Goal: Task Accomplishment & Management: Complete application form

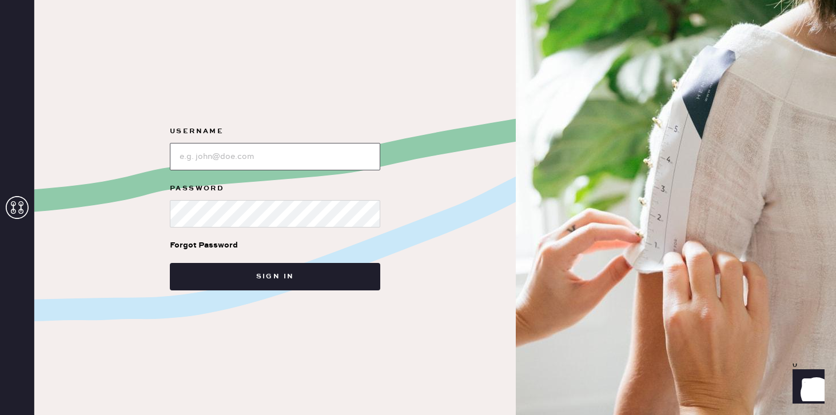
click at [243, 167] on input "loginName" at bounding box center [275, 156] width 210 height 27
type input "reformationsoho"
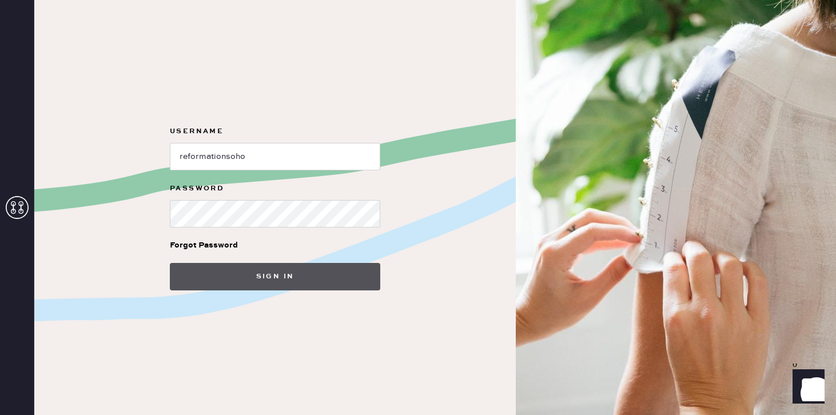
click at [286, 276] on button "Sign in" at bounding box center [275, 276] width 210 height 27
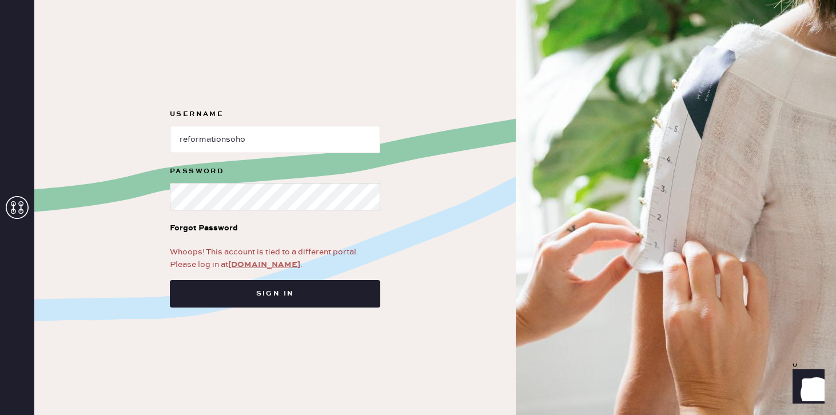
click at [271, 268] on link "app.hemster.co" at bounding box center [264, 265] width 72 height 10
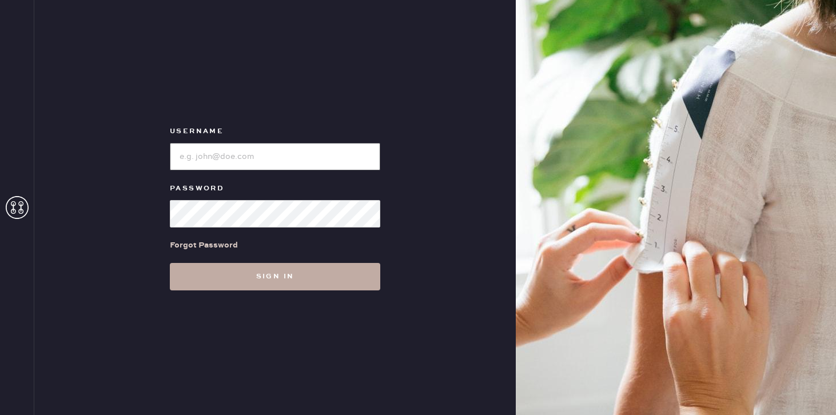
type input "reformationsoho"
click at [220, 283] on button "Sign in" at bounding box center [275, 276] width 210 height 27
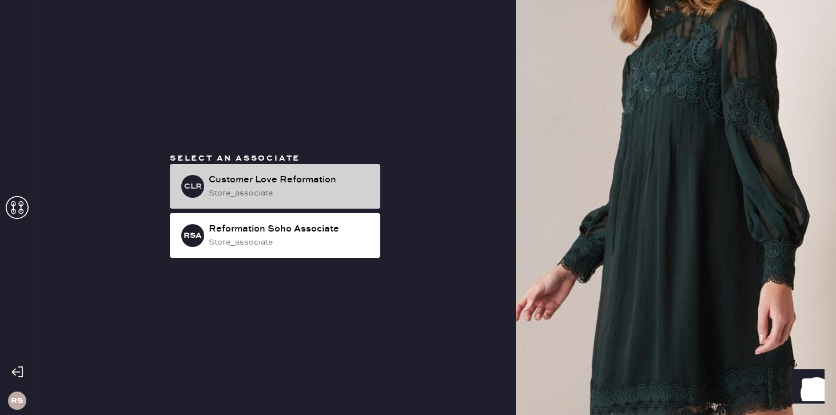
click at [278, 194] on div "store_associate" at bounding box center [290, 193] width 162 height 13
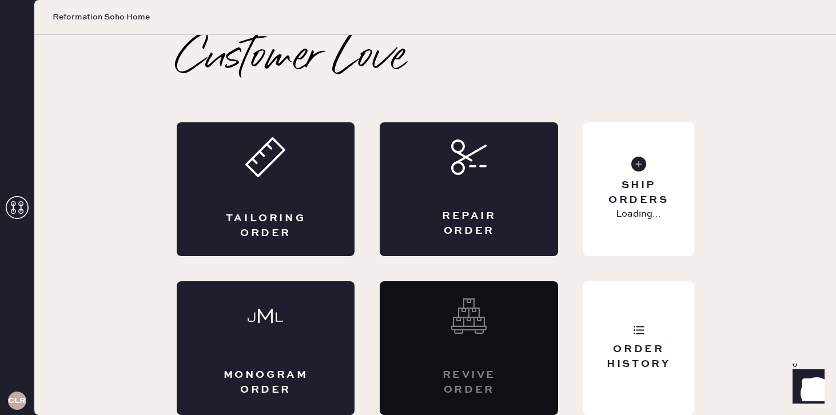
click at [476, 182] on div "Repair Order" at bounding box center [469, 189] width 178 height 134
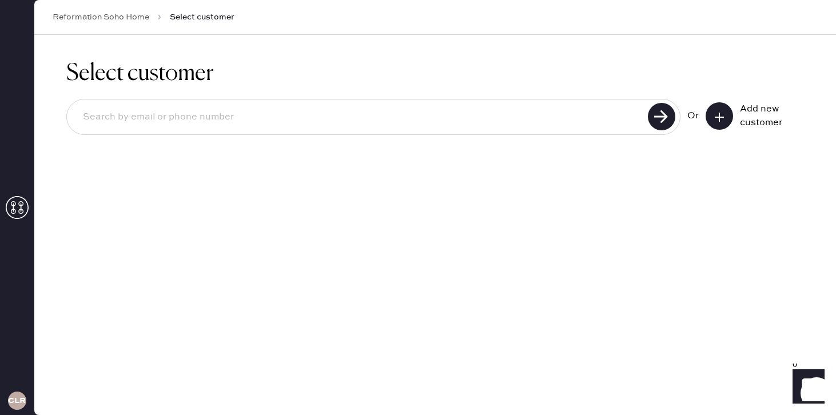
click at [415, 121] on input at bounding box center [359, 117] width 571 height 26
click at [727, 112] on button at bounding box center [719, 115] width 27 height 27
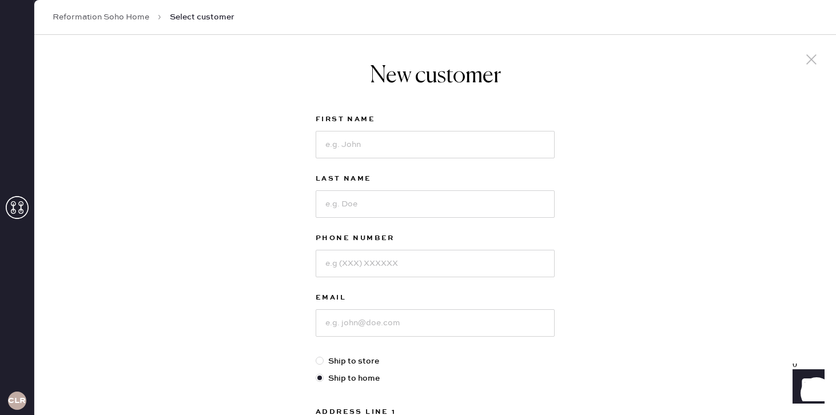
click at [500, 129] on div at bounding box center [435, 144] width 239 height 30
click at [473, 151] on input at bounding box center [435, 144] width 239 height 27
type input "[PERSON_NAME]"
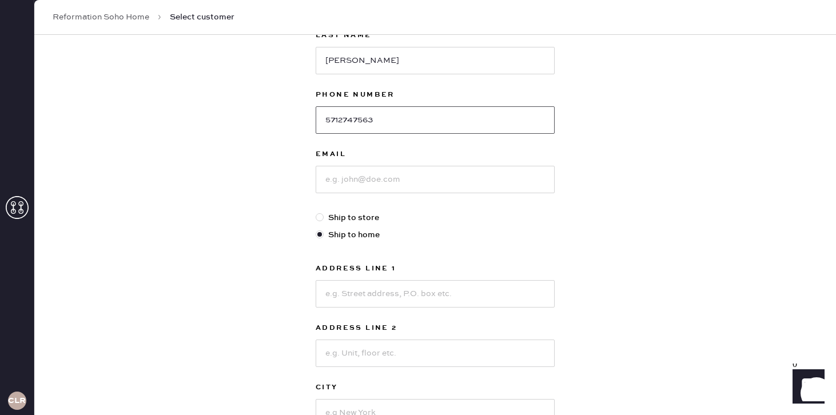
scroll to position [169, 0]
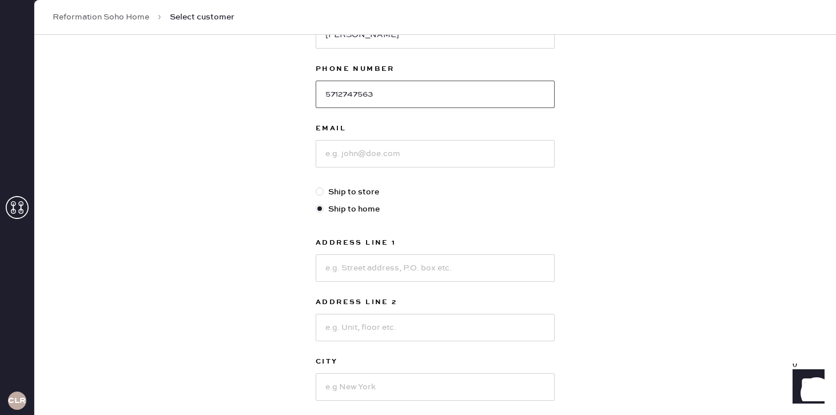
type input "5712747563"
click at [357, 145] on input at bounding box center [435, 153] width 239 height 27
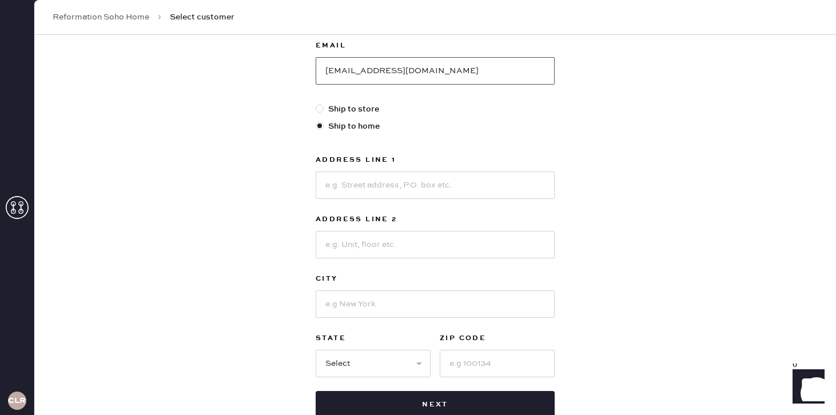
scroll to position [256, 0]
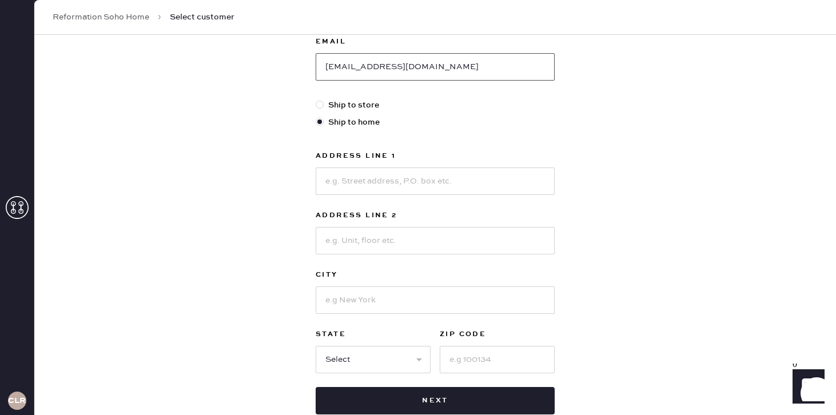
type input "[EMAIL_ADDRESS][DOMAIN_NAME]"
click at [360, 181] on input at bounding box center [435, 181] width 239 height 27
type input "[STREET_ADDRESS][PERSON_NAME]"
click at [372, 245] on input at bounding box center [435, 240] width 239 height 27
type input "Apt 3"
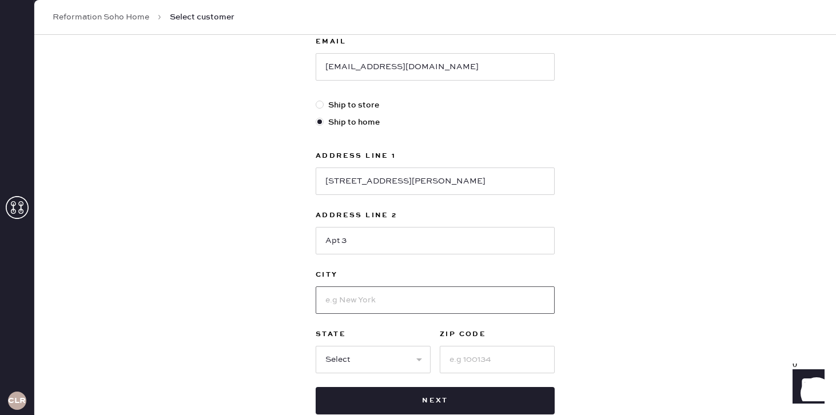
click at [377, 297] on input at bounding box center [435, 300] width 239 height 27
type input "[US_STATE]"
click at [389, 361] on select "Select AK AL AR AZ CA CO CT [GEOGRAPHIC_DATA] DE FL [GEOGRAPHIC_DATA] HI [GEOGR…" at bounding box center [373, 359] width 115 height 27
select select "NY"
click at [316, 346] on select "Select AK AL AR AZ CA CO CT [GEOGRAPHIC_DATA] DE FL [GEOGRAPHIC_DATA] HI [GEOGR…" at bounding box center [373, 359] width 115 height 27
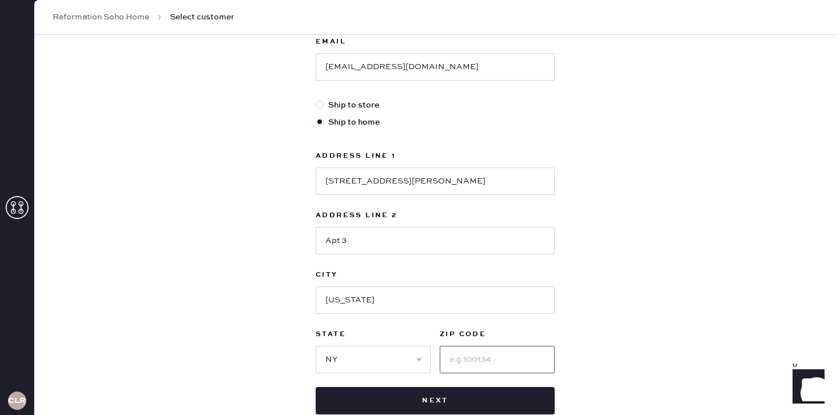
click at [467, 361] on input at bounding box center [497, 359] width 115 height 27
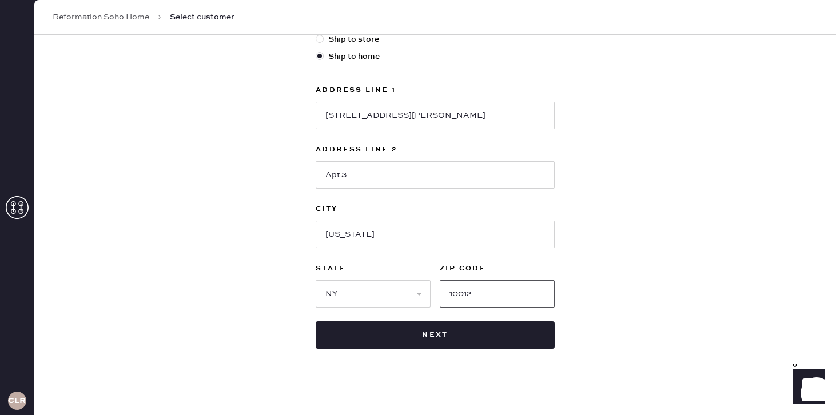
scroll to position [328, 0]
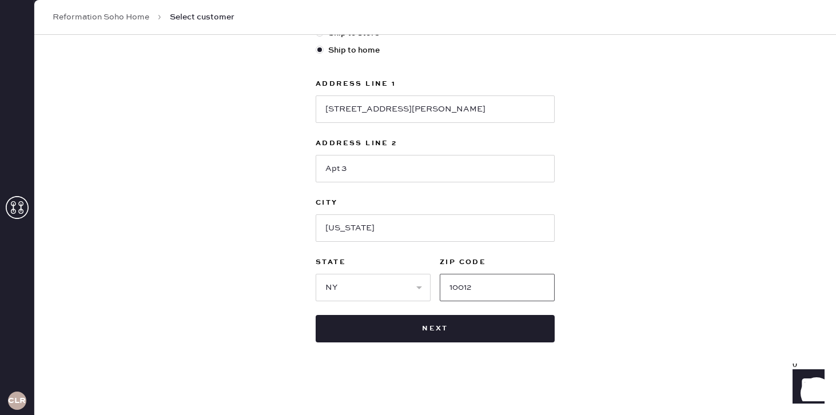
type input "10012"
click at [390, 194] on div "Address Line [GEOGRAPHIC_DATA][PERSON_NAME] Address Line 2 [GEOGRAPHIC_DATA] [U…" at bounding box center [435, 189] width 239 height 224
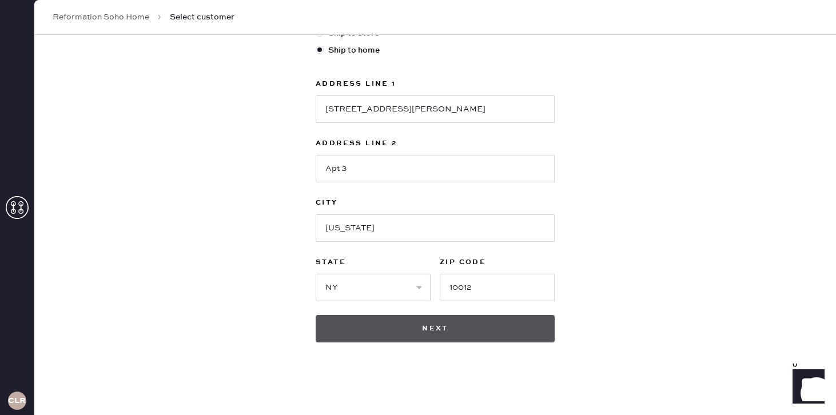
click at [409, 331] on button "Next" at bounding box center [435, 328] width 239 height 27
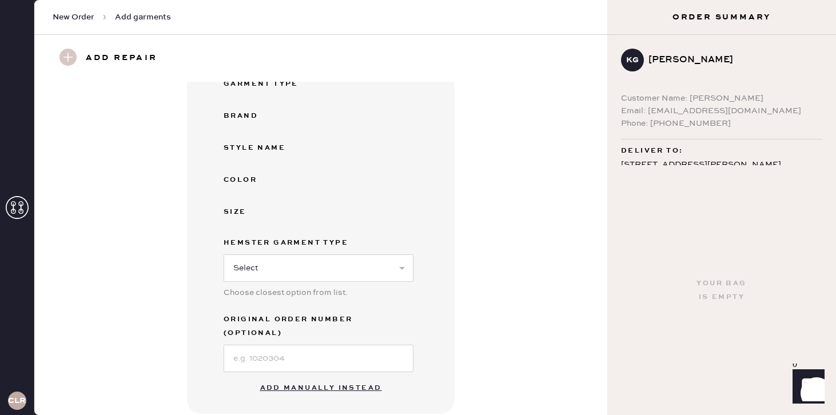
scroll to position [133, 0]
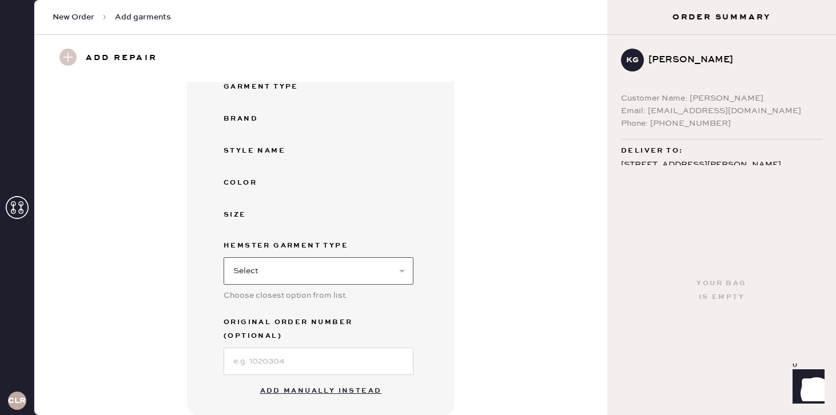
click at [309, 269] on select "Select Basic Skirt Jeans Leggings Pants Shorts Basic Sleeved Dress Basic Sleeve…" at bounding box center [319, 270] width 190 height 27
select select "8"
click at [224, 257] on select "Select Basic Skirt Jeans Leggings Pants Shorts Basic Sleeved Dress Basic Sleeve…" at bounding box center [319, 270] width 190 height 27
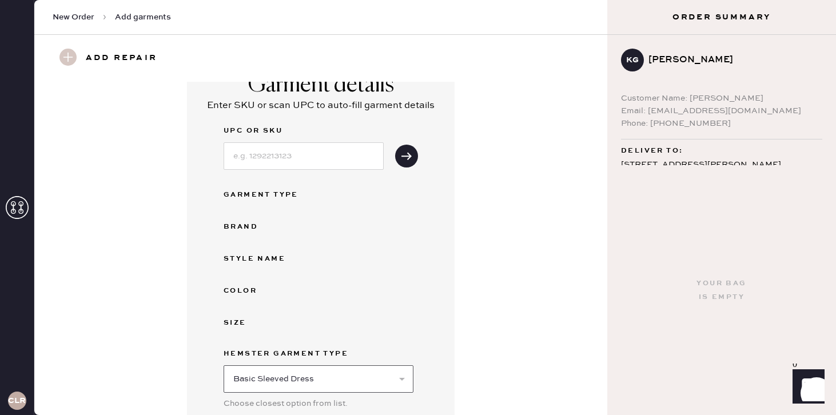
scroll to position [0, 0]
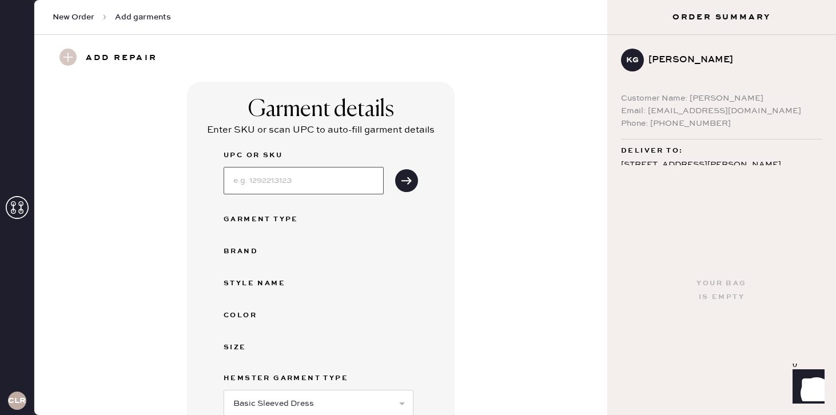
click at [255, 182] on input at bounding box center [304, 180] width 160 height 27
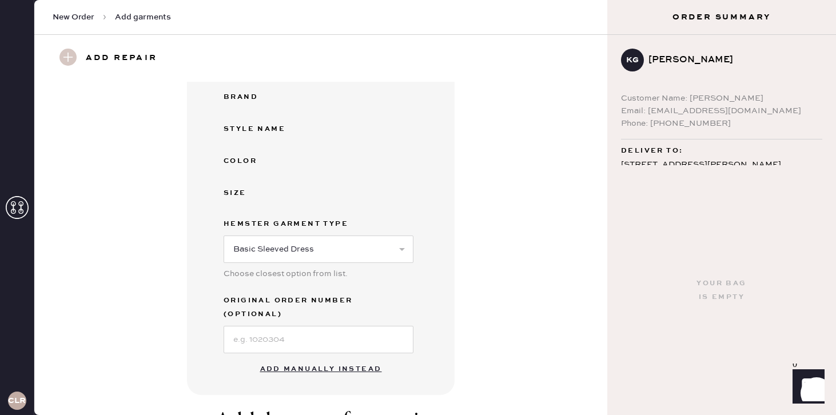
scroll to position [248, 0]
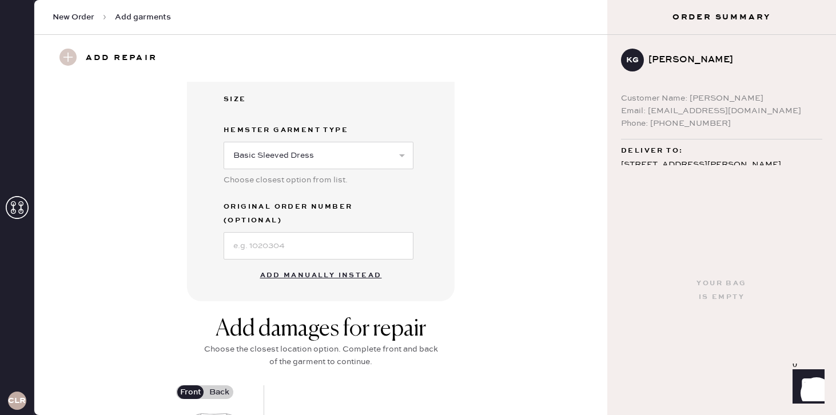
click at [328, 265] on button "Add manually instead" at bounding box center [321, 275] width 136 height 23
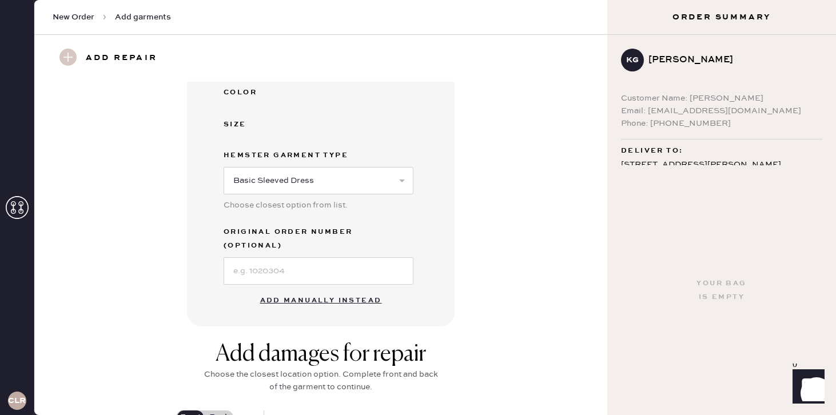
select select "8"
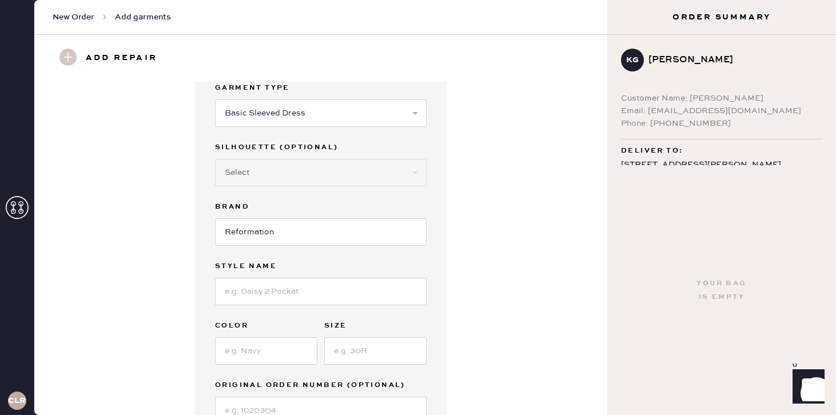
scroll to position [39, 0]
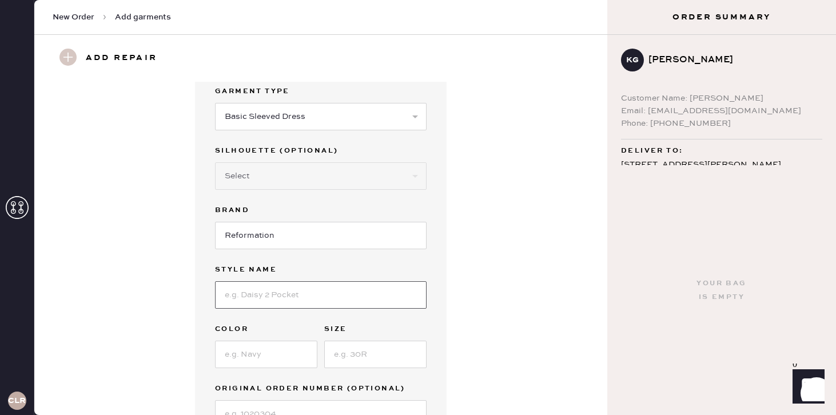
click at [274, 297] on input at bounding box center [321, 294] width 212 height 27
type input "[PERSON_NAME] slik dress"
click at [248, 352] on input at bounding box center [266, 354] width 102 height 27
click at [342, 357] on input at bounding box center [375, 354] width 102 height 27
type input "8"
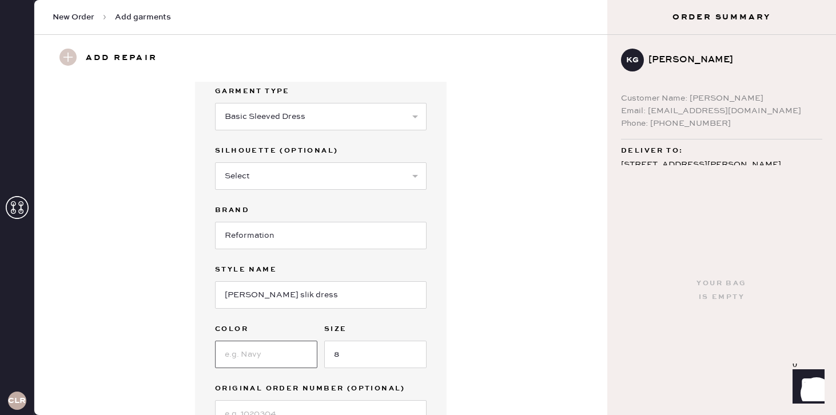
click at [261, 347] on input at bounding box center [266, 354] width 102 height 27
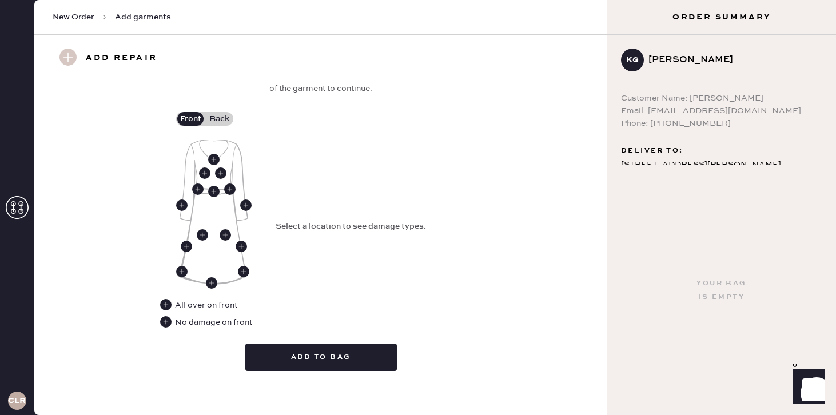
scroll to position [482, 0]
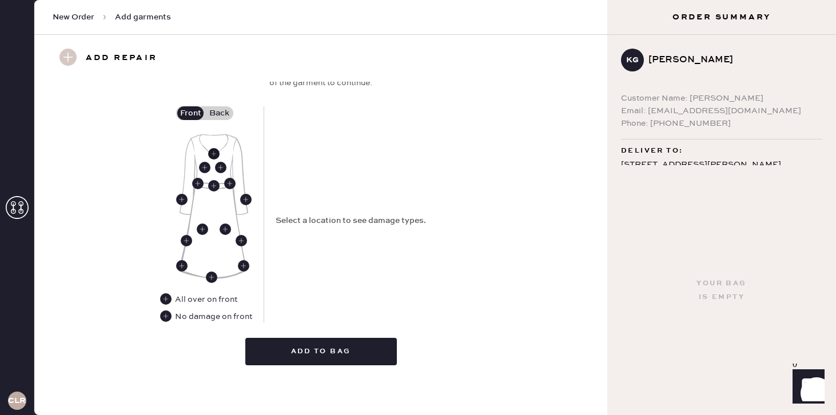
type input "core"
click at [214, 154] on use at bounding box center [213, 153] width 11 height 11
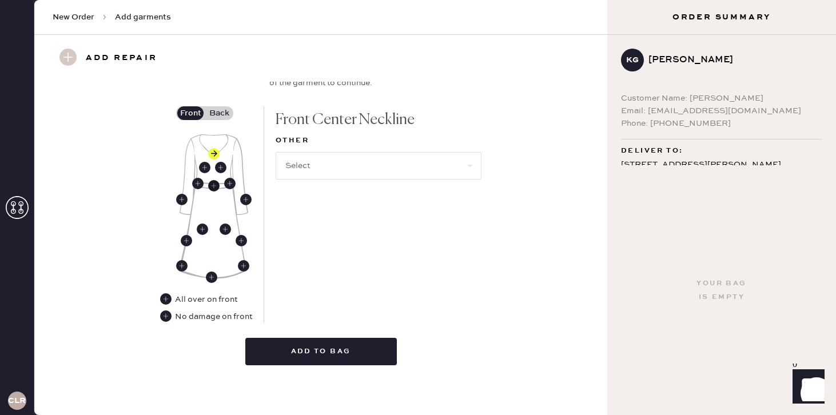
click at [211, 182] on use at bounding box center [213, 185] width 11 height 11
click at [217, 152] on use at bounding box center [213, 153] width 11 height 11
click at [164, 315] on use at bounding box center [165, 316] width 11 height 11
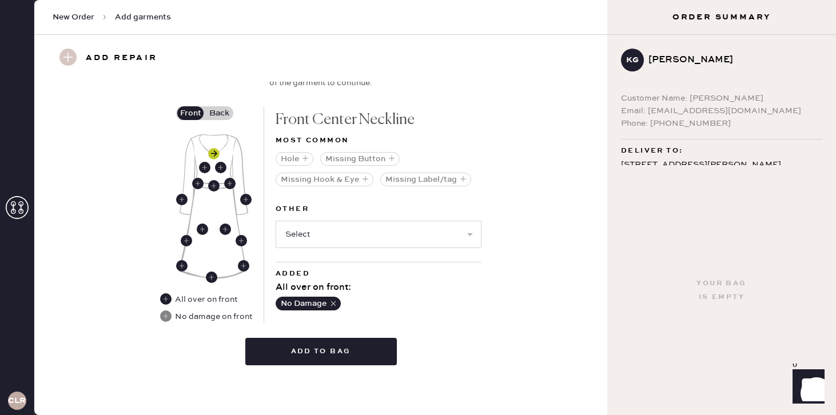
click at [219, 152] on use at bounding box center [213, 153] width 11 height 11
click at [298, 160] on button "Hole" at bounding box center [295, 159] width 38 height 14
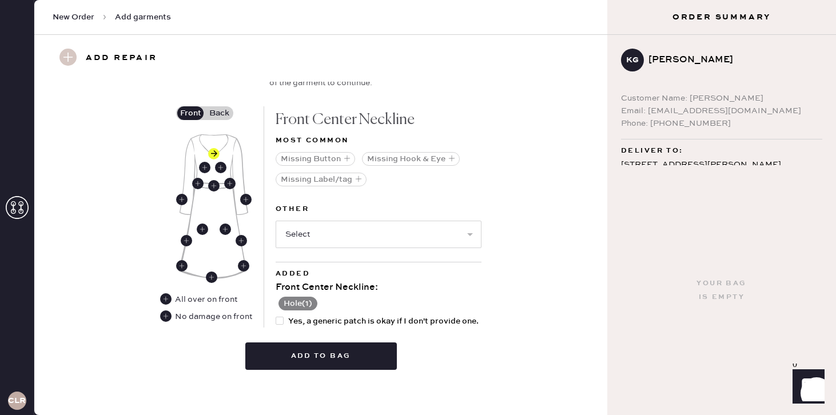
click at [216, 118] on label "Back" at bounding box center [219, 113] width 29 height 14
click at [219, 113] on input "Back" at bounding box center [219, 113] width 0 height 0
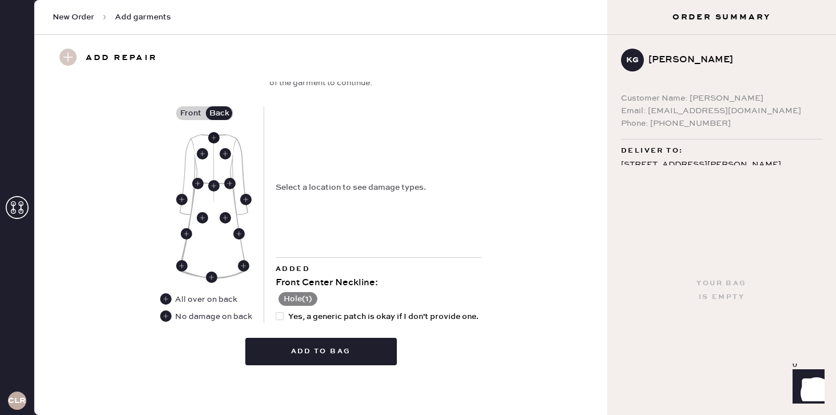
click at [214, 140] on use at bounding box center [213, 137] width 11 height 11
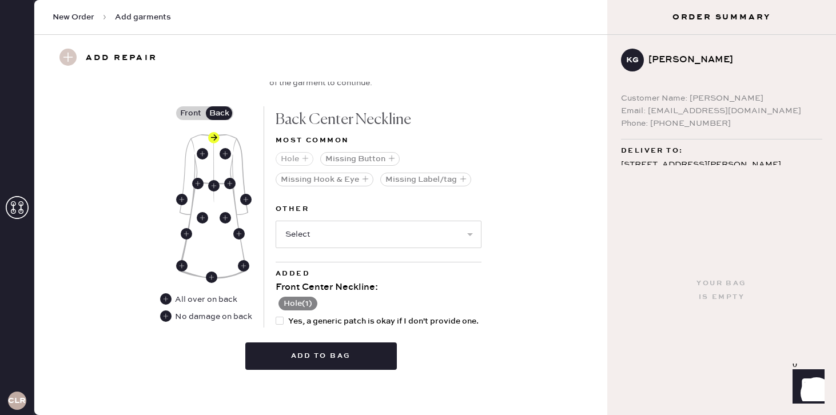
click at [300, 160] on button "Hole" at bounding box center [295, 159] width 38 height 14
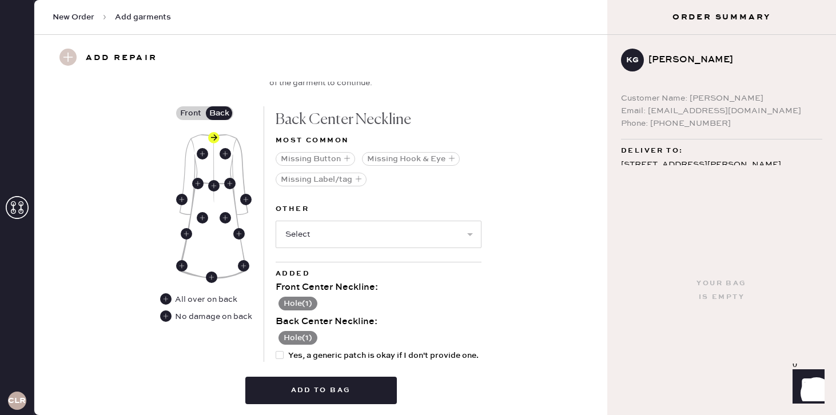
click at [310, 305] on button "Hole ( 1 )" at bounding box center [298, 304] width 39 height 14
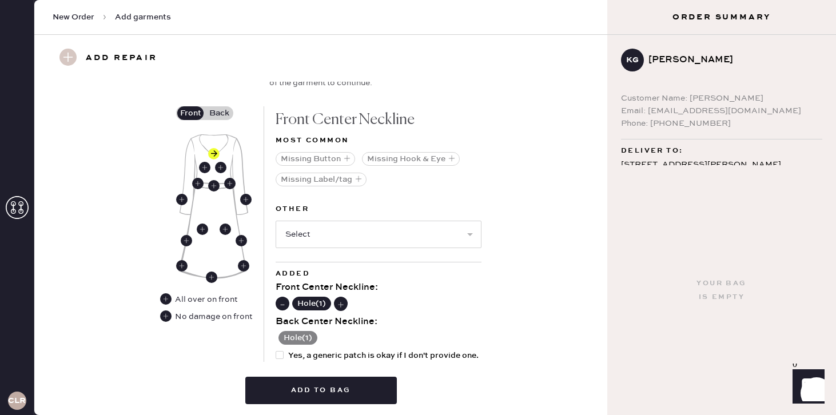
click at [278, 303] on use at bounding box center [282, 304] width 11 height 11
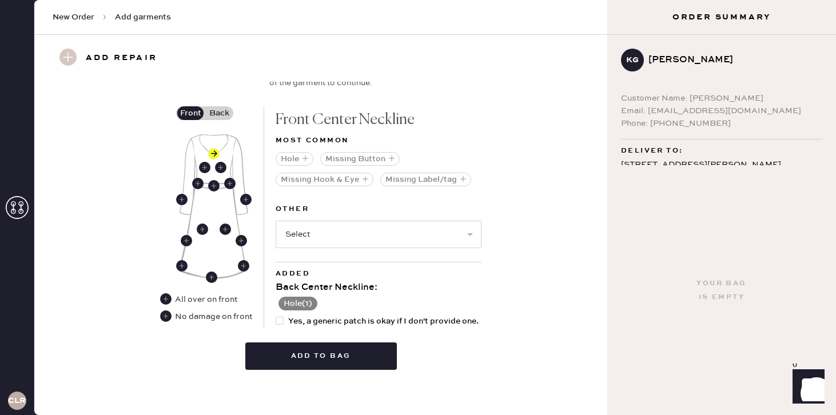
click at [310, 323] on span "Yes, a generic patch is okay if I don't provide one." at bounding box center [383, 321] width 190 height 13
click at [276, 316] on input "Yes, a generic patch is okay if I don't provide one." at bounding box center [276, 315] width 1 height 1
checkbox input "true"
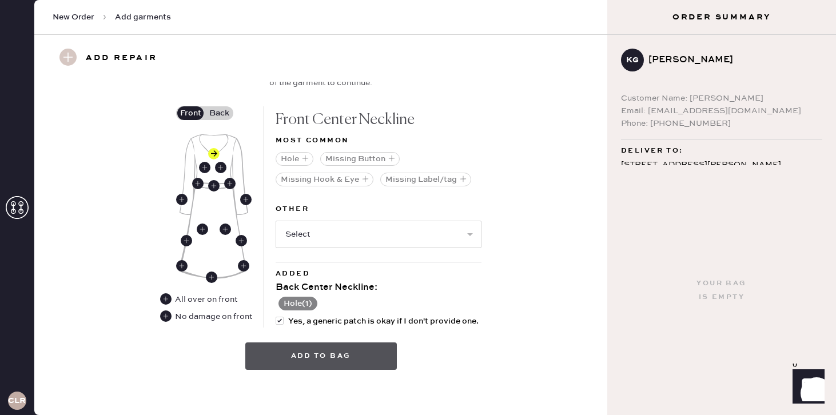
click at [305, 357] on button "Add to bag" at bounding box center [321, 356] width 152 height 27
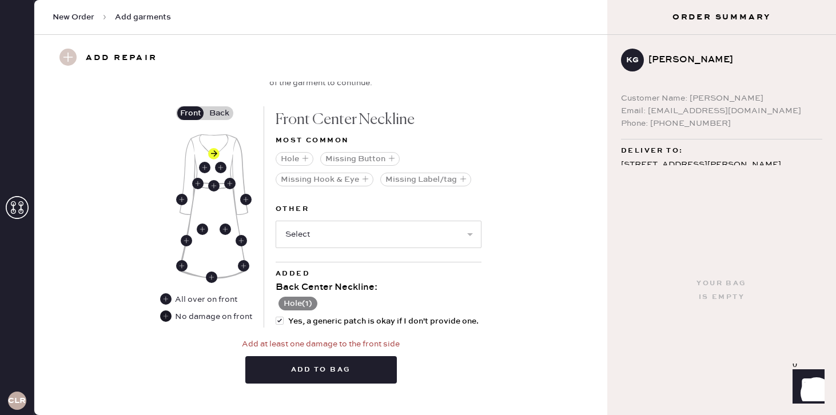
click at [165, 313] on use at bounding box center [165, 316] width 11 height 11
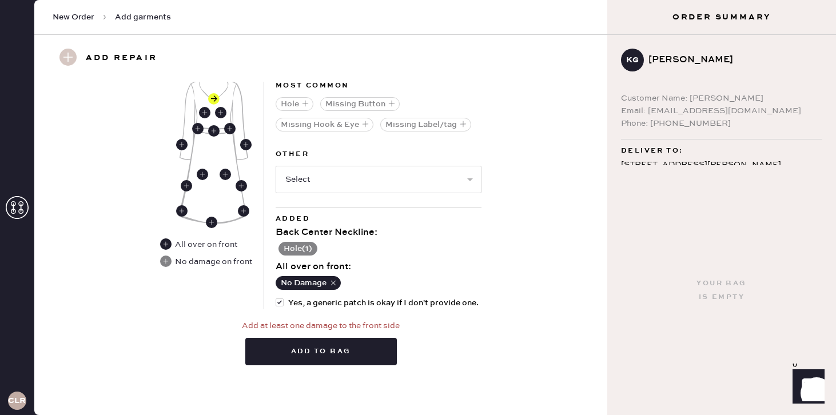
click at [336, 356] on button "Add to bag" at bounding box center [321, 351] width 152 height 27
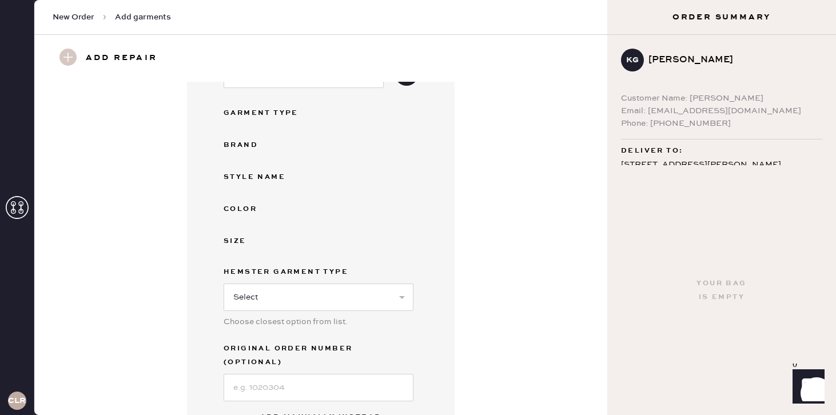
scroll to position [0, 0]
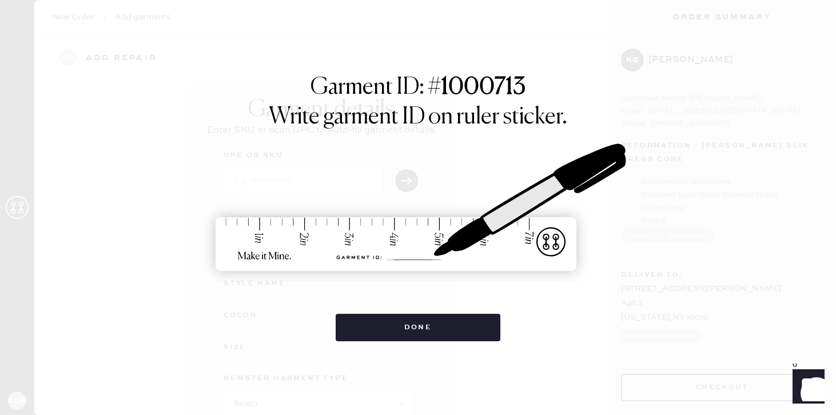
click at [460, 343] on div "Garment ID: # 1000713 Write garment ID on ruler sticker. Done" at bounding box center [418, 207] width 836 height 415
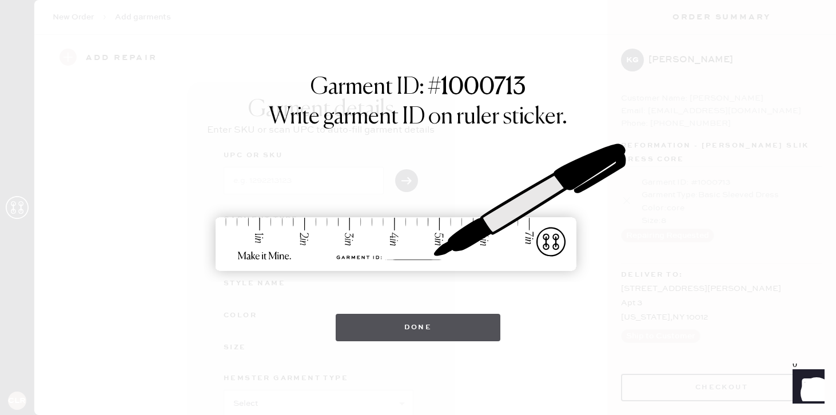
click at [445, 324] on button "Done" at bounding box center [418, 327] width 165 height 27
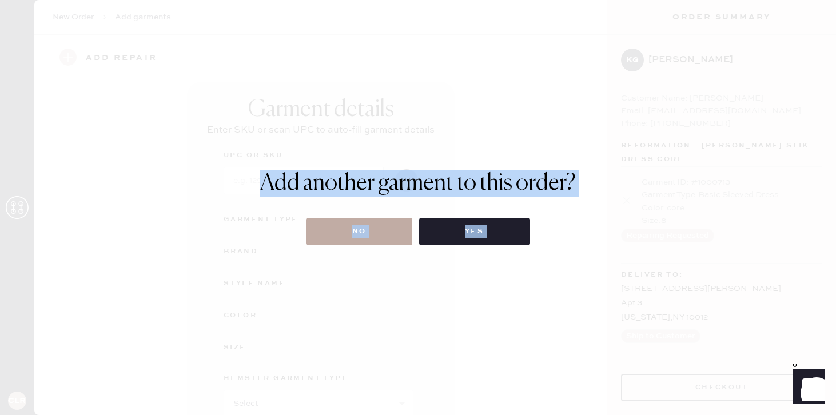
click at [368, 227] on button "No" at bounding box center [360, 231] width 106 height 27
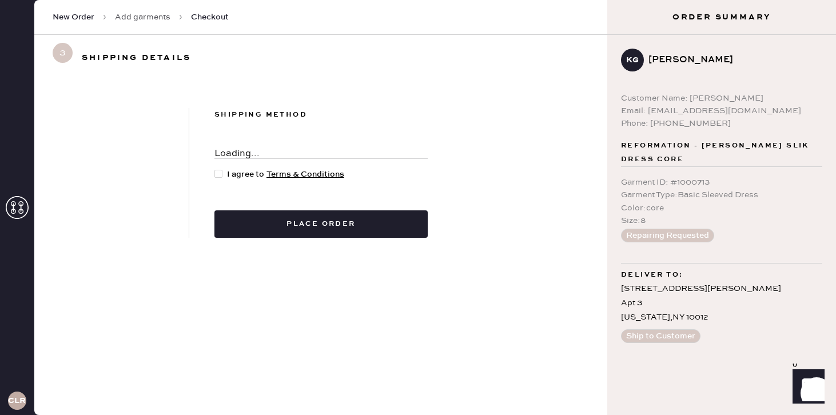
click at [217, 175] on div at bounding box center [218, 174] width 8 height 8
click at [215, 169] on input "I agree to Terms & Conditions" at bounding box center [214, 168] width 1 height 1
checkbox input "true"
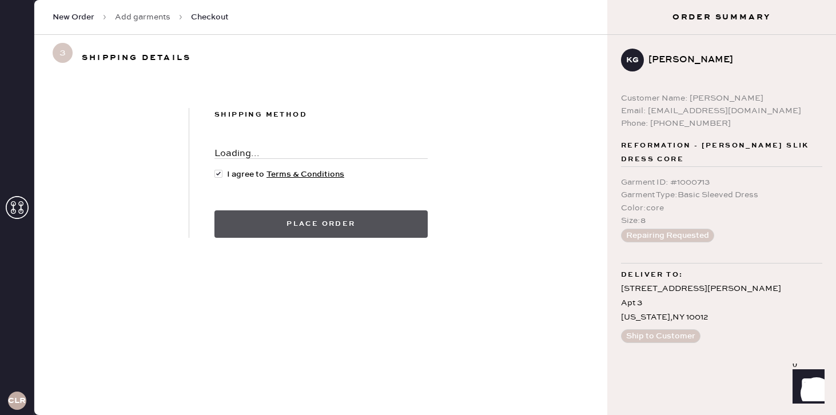
click at [331, 225] on button "Place order" at bounding box center [320, 223] width 213 height 27
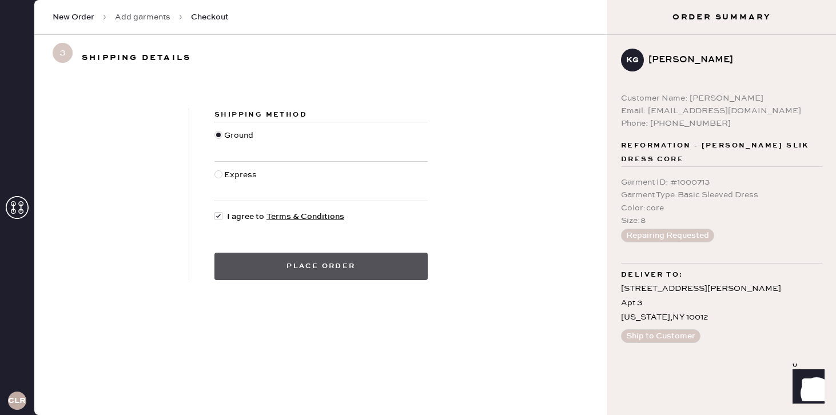
click at [305, 271] on button "Place order" at bounding box center [320, 266] width 213 height 27
